Goal: Task Accomplishment & Management: Use online tool/utility

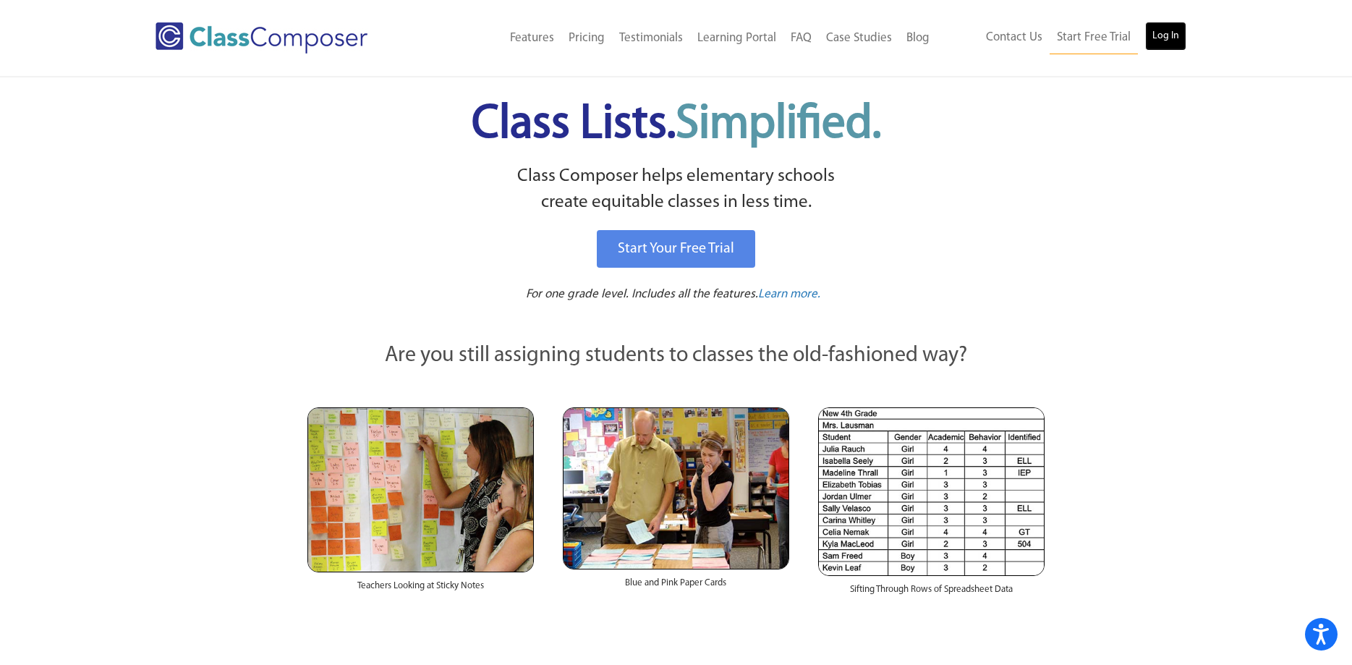
click at [1158, 32] on link "Log In" at bounding box center [1165, 36] width 41 height 29
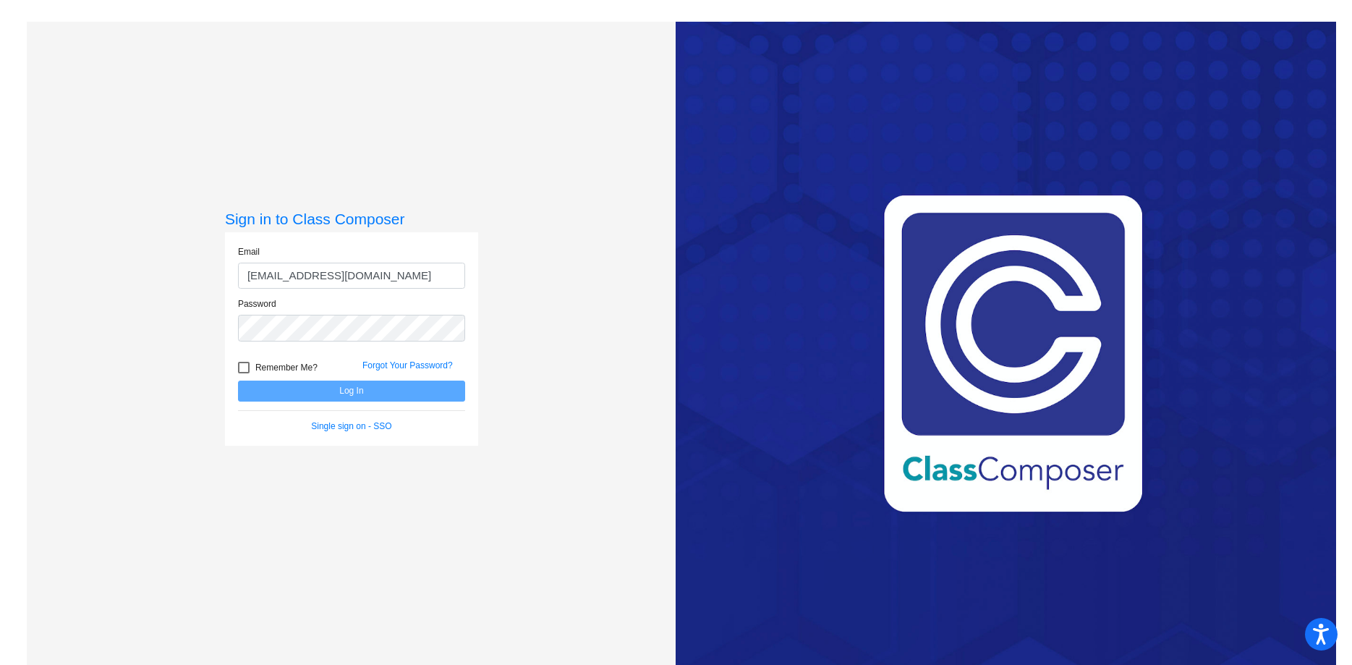
type input "[EMAIL_ADDRESS][DOMAIN_NAME]"
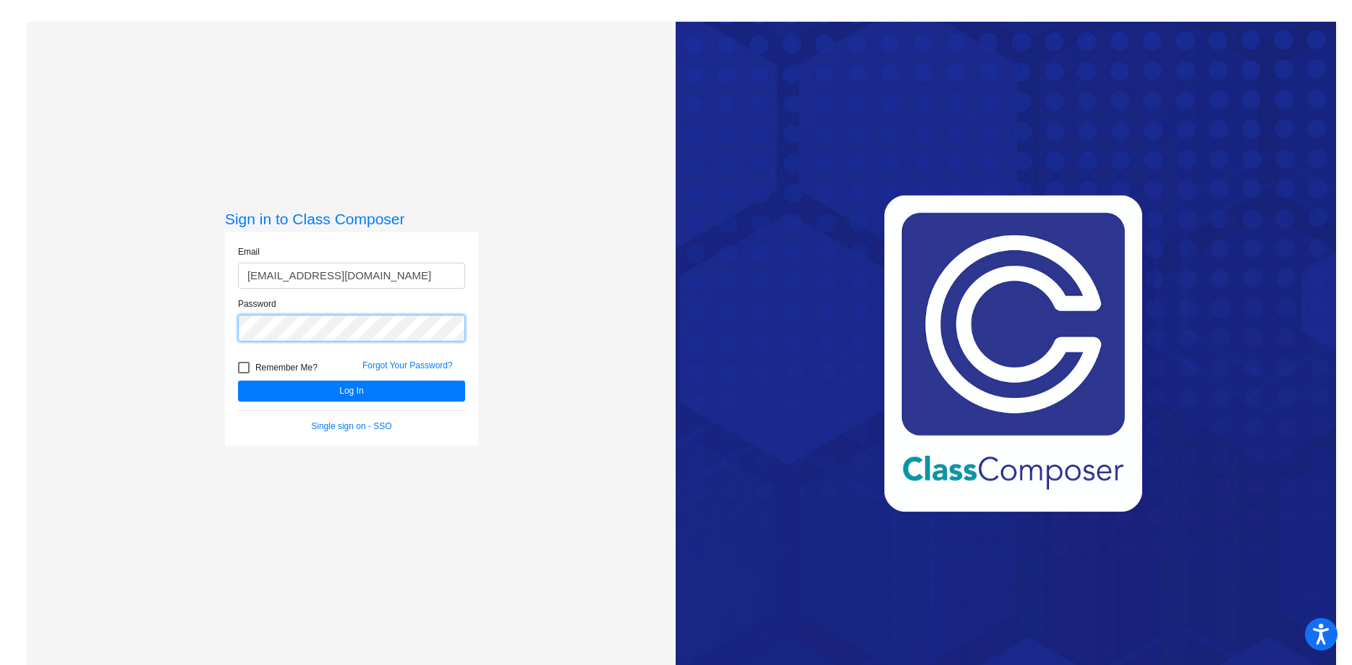
click at [238, 381] on button "Log In" at bounding box center [351, 391] width 227 height 21
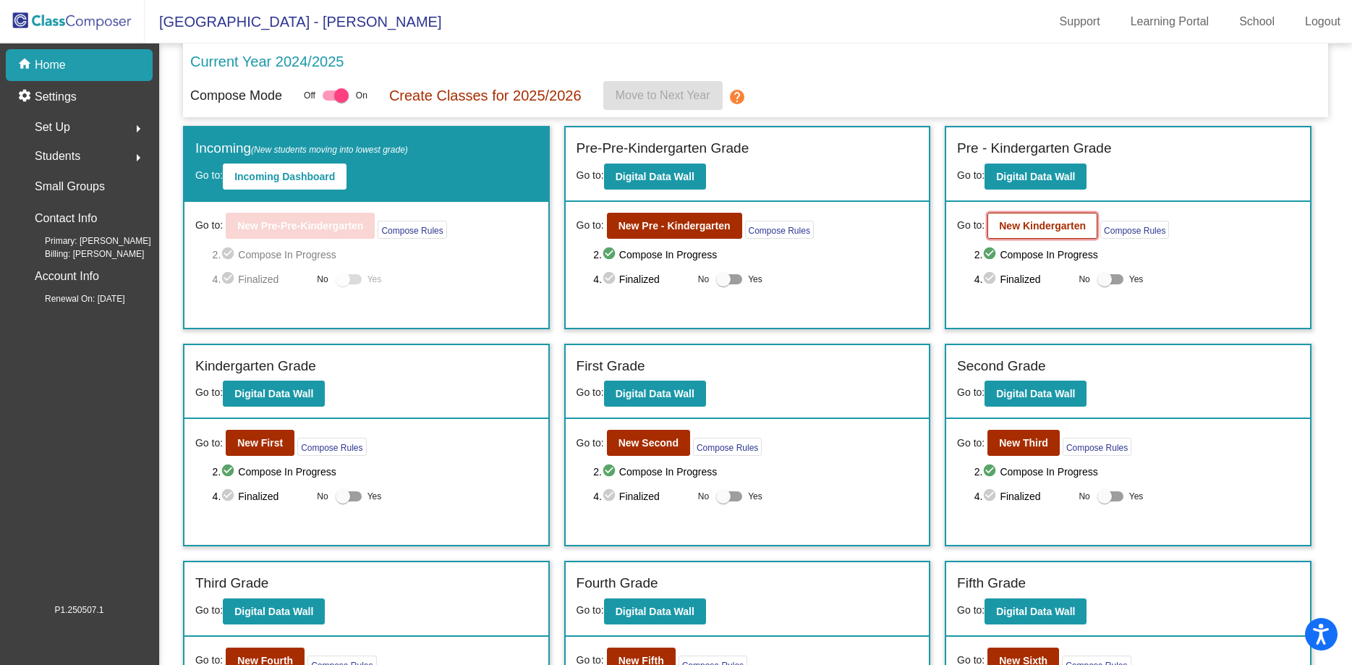
click at [1016, 221] on b "New Kindergarten" at bounding box center [1042, 226] width 87 height 12
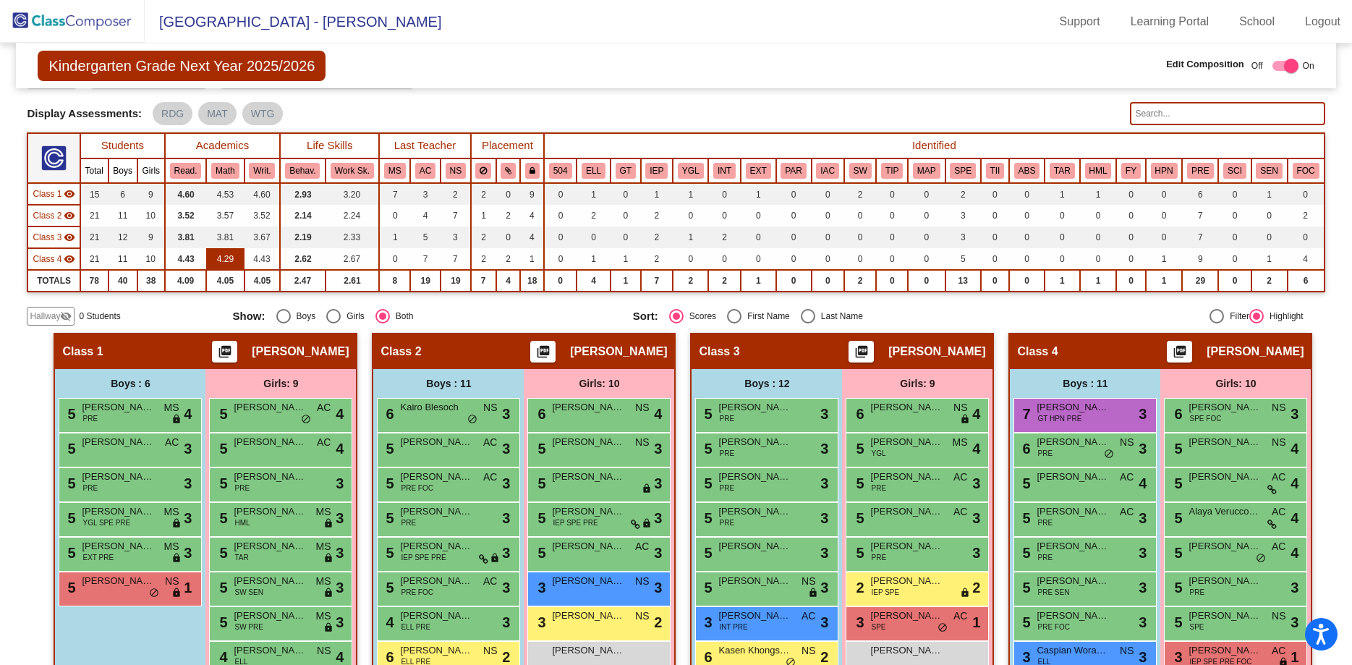
scroll to position [182, 0]
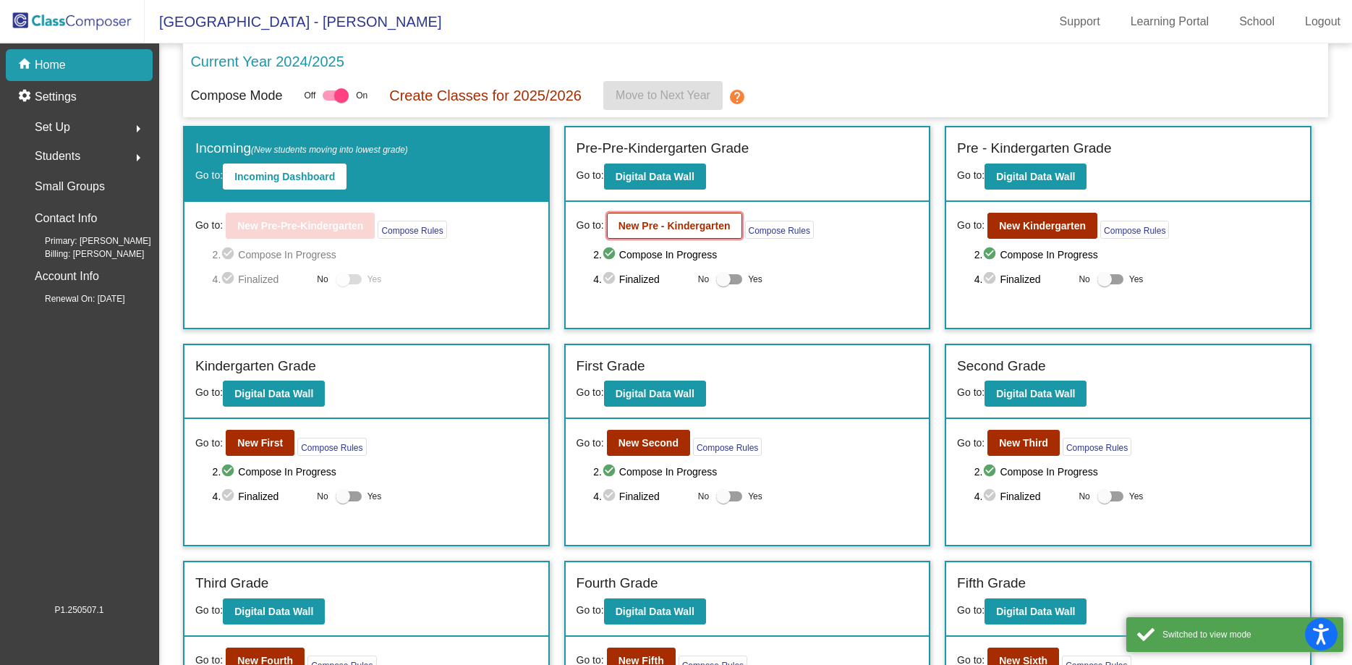
click at [715, 223] on b "New Pre - Kindergarten" at bounding box center [675, 226] width 112 height 12
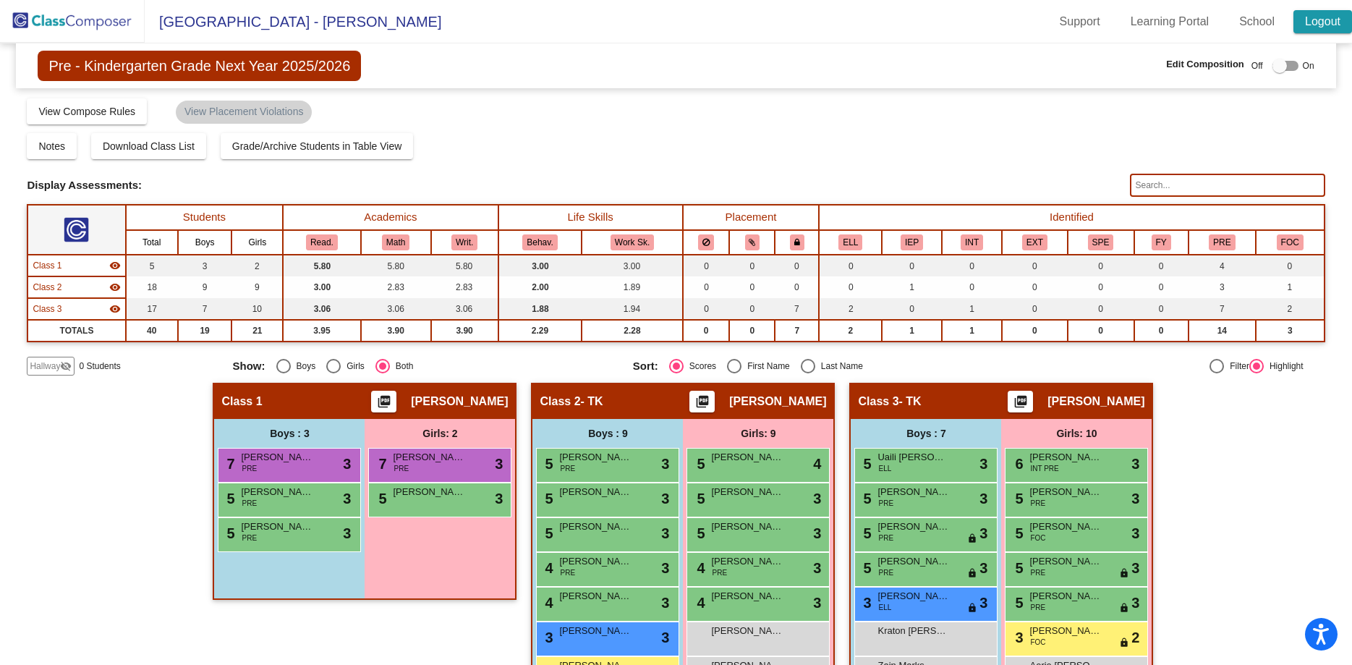
click at [1314, 21] on link "Logout" at bounding box center [1322, 21] width 59 height 23
